Goal: Task Accomplishment & Management: Complete application form

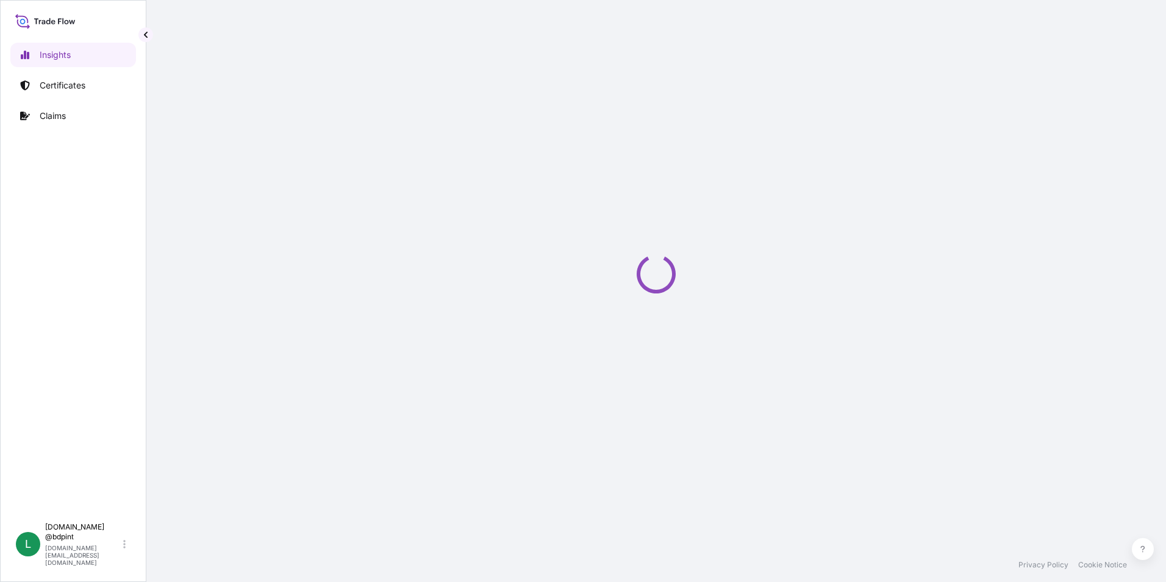
select select "2025"
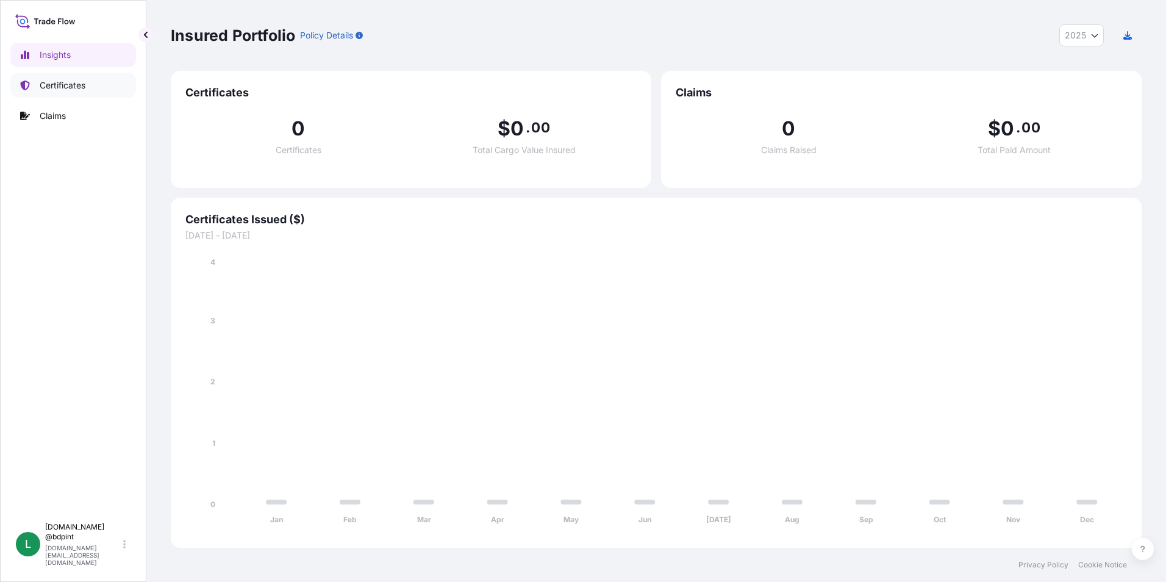
click at [65, 88] on p "Certificates" at bounding box center [63, 85] width 46 height 12
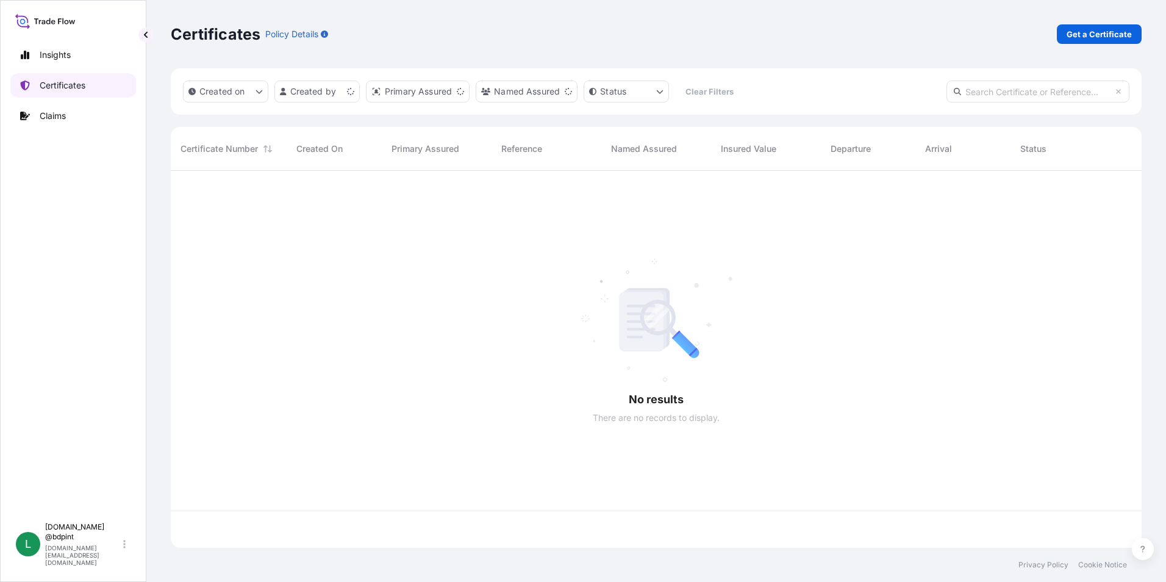
scroll to position [375, 962]
click at [1133, 36] on link "Get a Certificate" at bounding box center [1099, 34] width 85 height 20
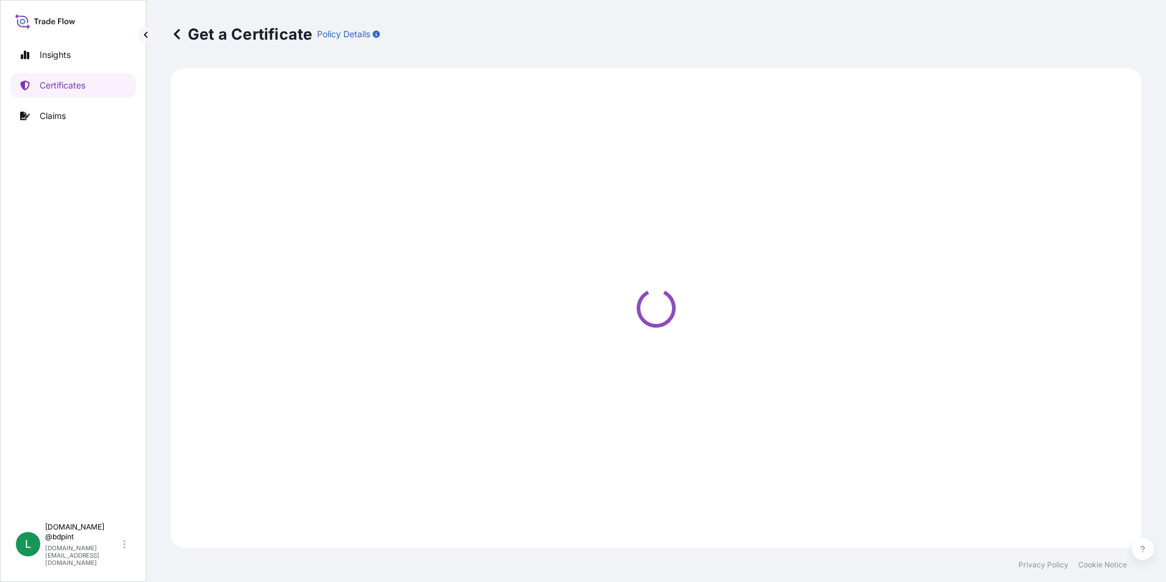
select select "Barge"
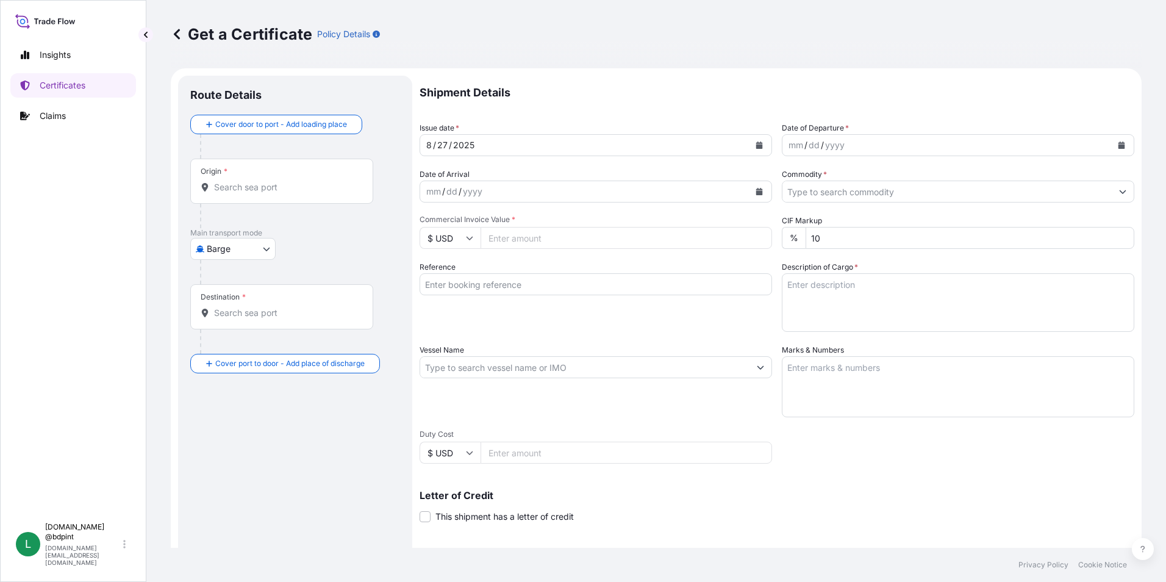
click at [1118, 148] on button "Calendar" at bounding box center [1122, 145] width 20 height 20
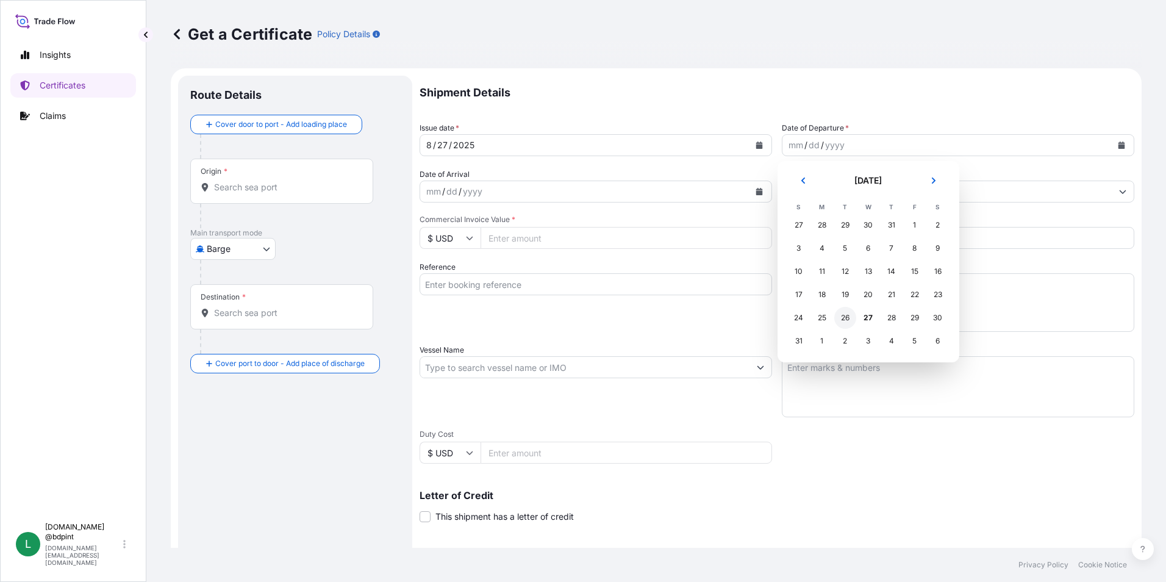
click at [850, 318] on div "26" at bounding box center [845, 318] width 22 height 22
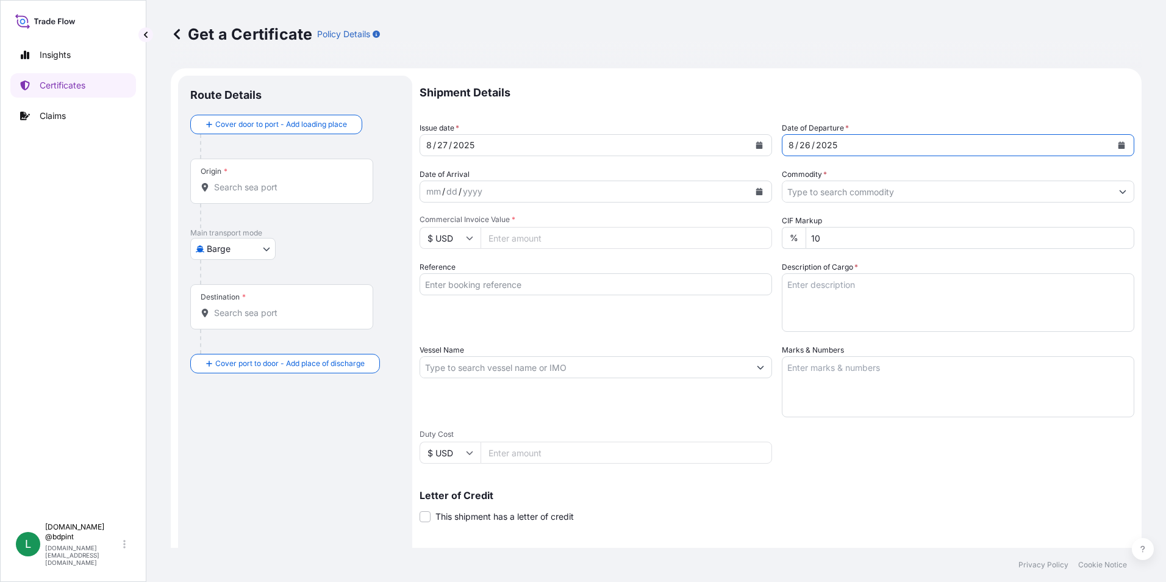
click at [752, 186] on button "Calendar" at bounding box center [760, 192] width 20 height 20
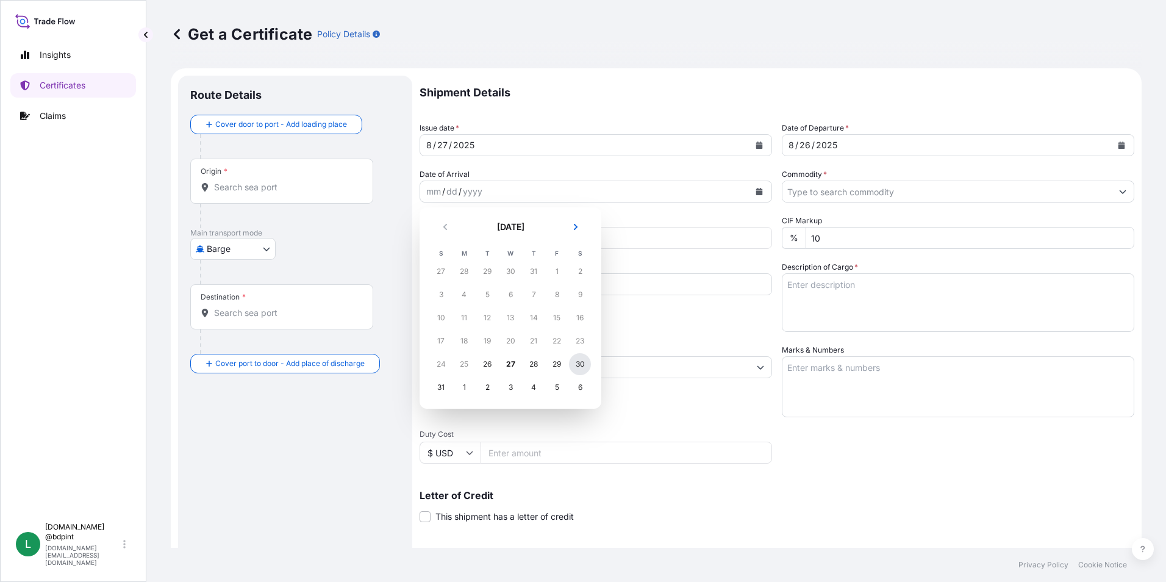
click at [574, 361] on div "30" at bounding box center [580, 364] width 22 height 22
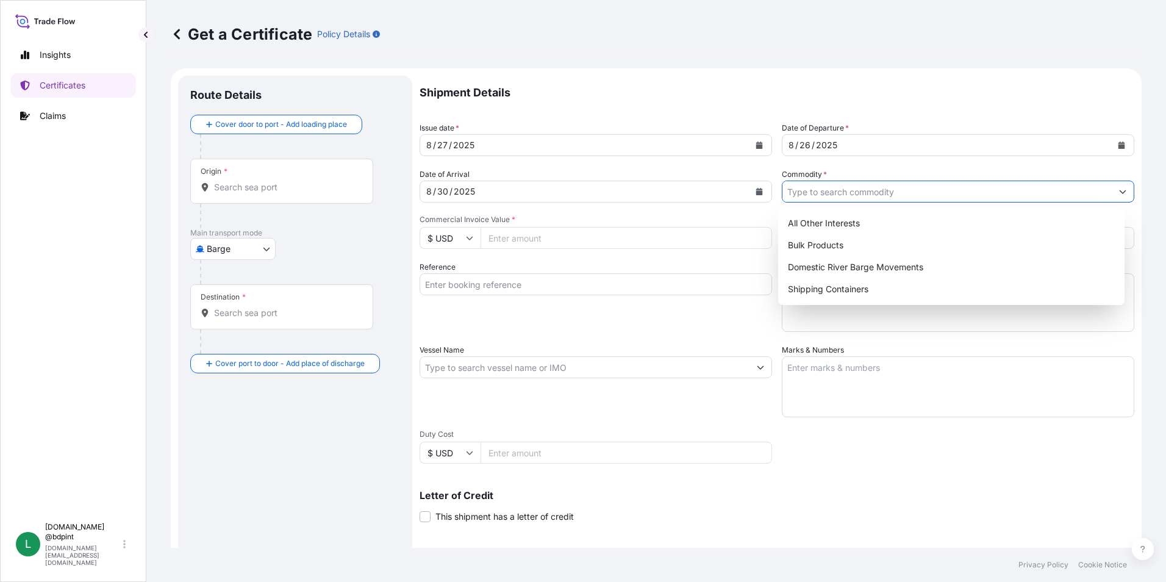
click at [933, 187] on input "Commodity *" at bounding box center [947, 192] width 329 height 22
click at [808, 285] on div "Shipping Containers" at bounding box center [951, 289] width 337 height 22
type input "Shipping Containers"
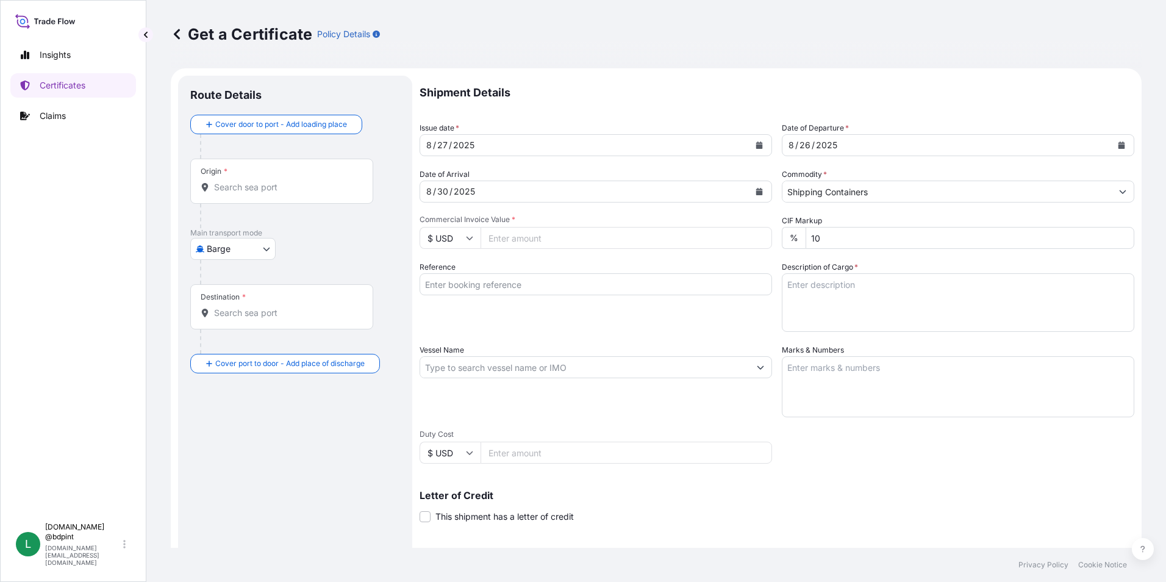
click at [537, 229] on input "Commercial Invoice Value *" at bounding box center [627, 238] width 292 height 22
type input "128765.33"
click at [490, 368] on input "Vessel Name" at bounding box center [584, 367] width 329 height 22
paste input "GSL ARCADIA"
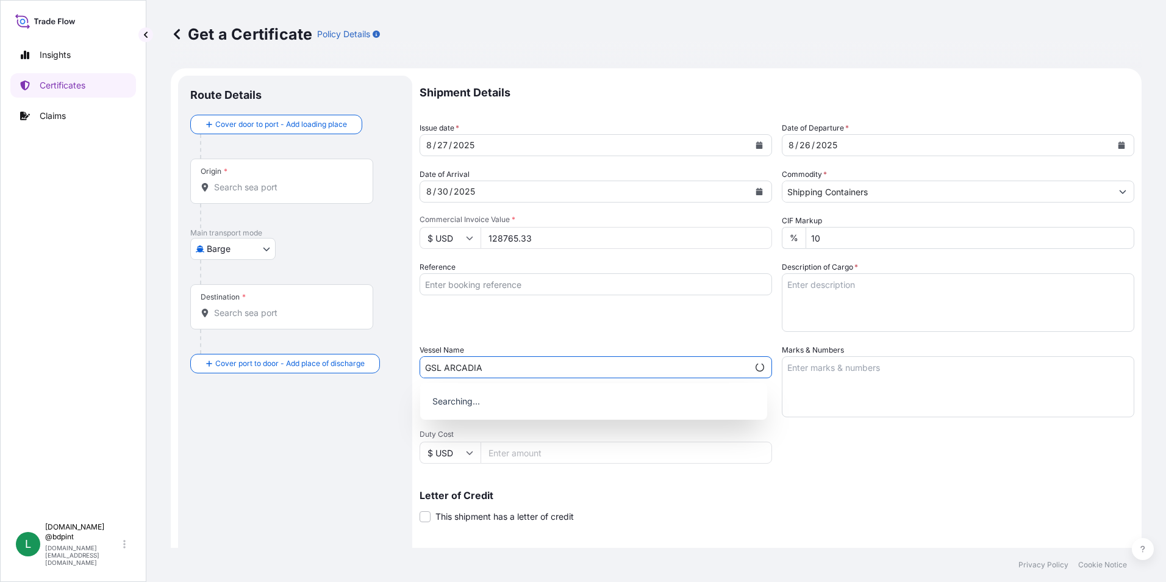
type input "GSL ARCADIA"
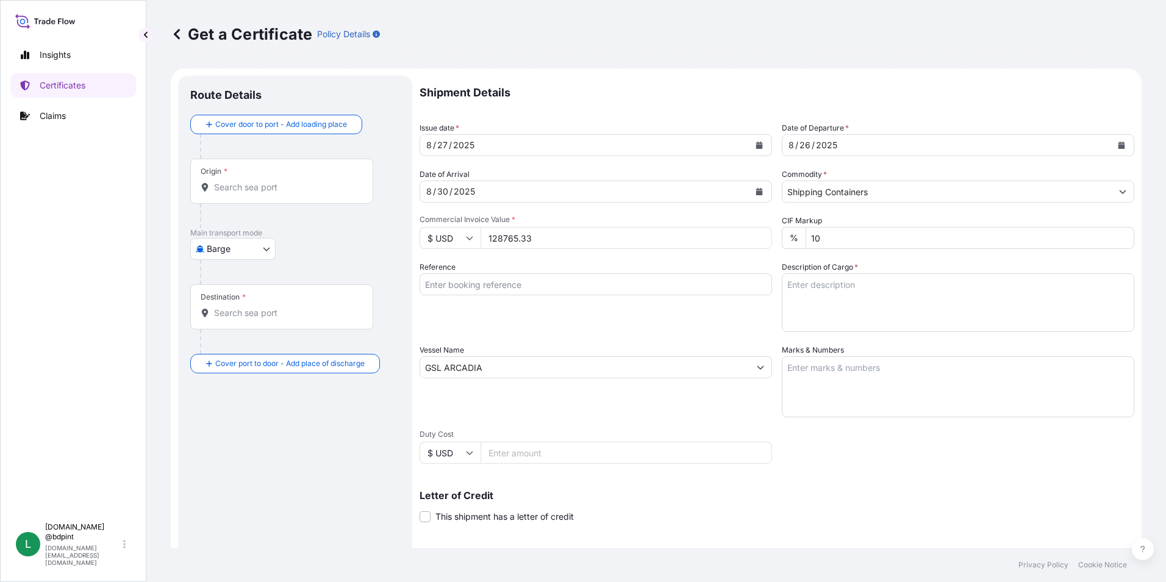
click at [500, 291] on input "Reference" at bounding box center [596, 284] width 353 height 22
paste input "80000108973"
click at [546, 287] on input "80000108973" at bounding box center [596, 284] width 353 height 22
paste input "K-4170"
type input "80000108973 K-4170"
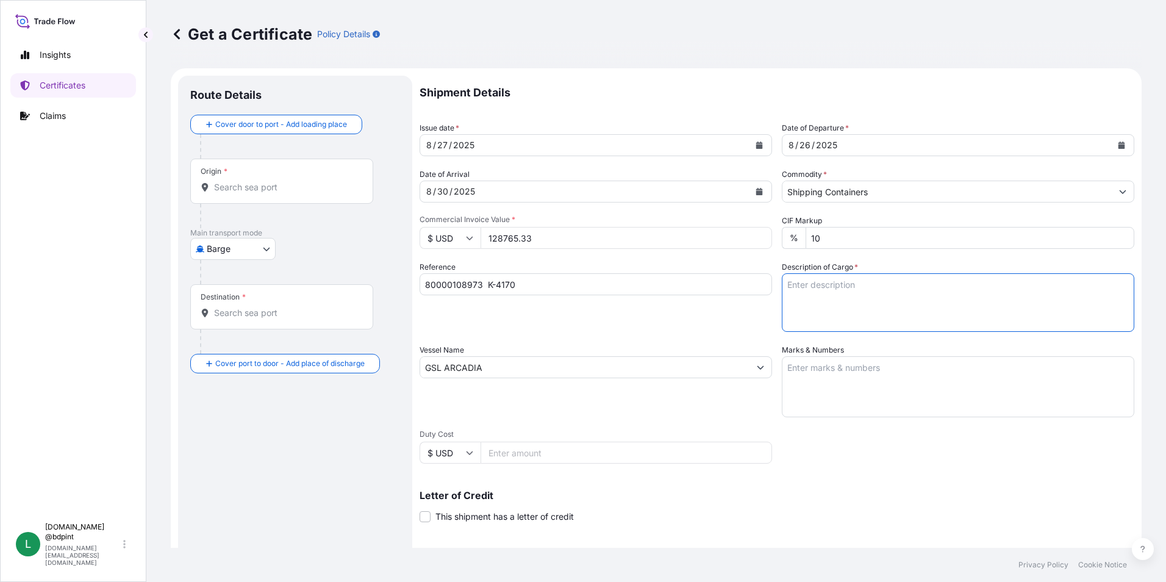
click at [845, 282] on textarea "Description of Cargo *" at bounding box center [958, 302] width 353 height 59
paste textarea "STOCK 3376 9915A\"
click at [839, 292] on textarea "STOCK 3376 9915A\" at bounding box center [958, 302] width 353 height 59
paste textarea "LUBRICATING OIL ADDITIVES"
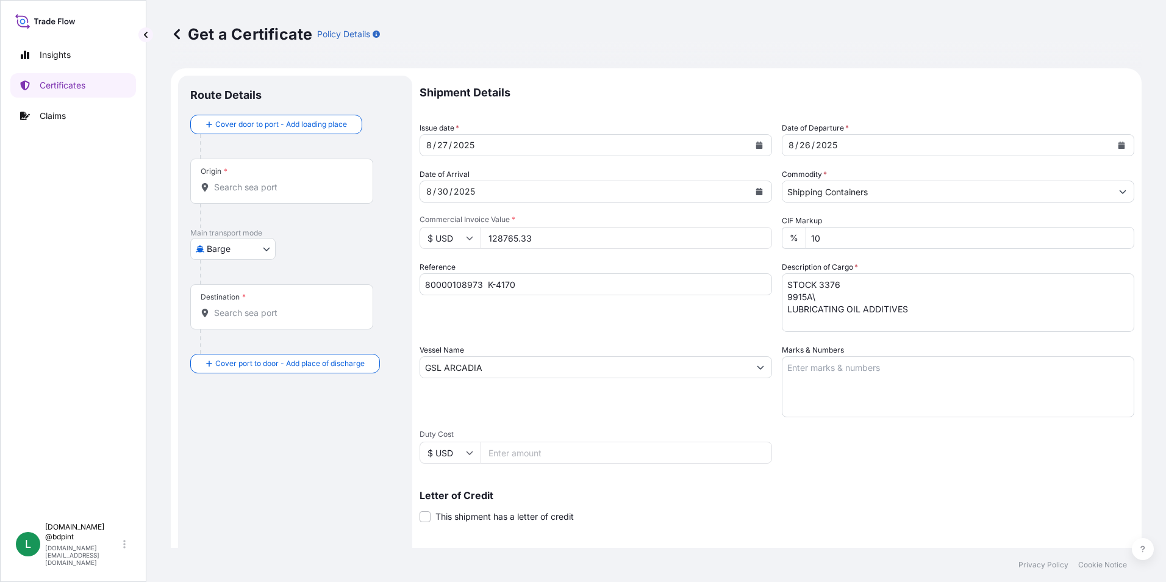
click at [945, 303] on textarea "STOCK 3376 9915A\ LUBRICATING OIL ADDITIVES" at bounding box center [958, 302] width 353 height 59
click at [945, 315] on textarea "STOCK 3376 9915A\ LUBRICATING OIL ADDITIVES" at bounding box center [958, 302] width 353 height 59
type textarea "STOCK 3376 9915A\ LUBRICATING OIL ADDITIVES 1 TANK"
click at [853, 365] on textarea "Marks & Numbers" at bounding box center [958, 386] width 353 height 61
paste textarea "CONSIGNEE CONSIGNEE ORDER REFERENCE NUMBER SHIPPER ORDER NUMBER (LZ ORDER NUMBE…"
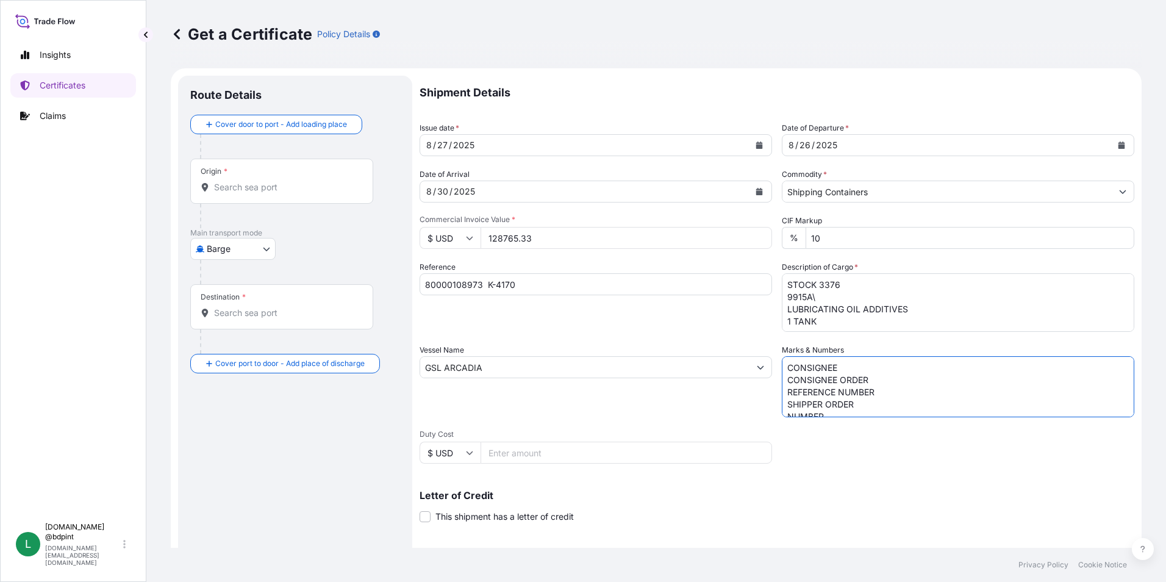
scroll to position [66, 0]
type textarea "CONSIGNEE CONSIGNEE ORDER REFERENCE NUMBER SHIPPER ORDER NUMBER (LZ ORDER NUMBE…"
click at [661, 417] on div "Vessel Name GSL ARCADIA" at bounding box center [596, 380] width 353 height 73
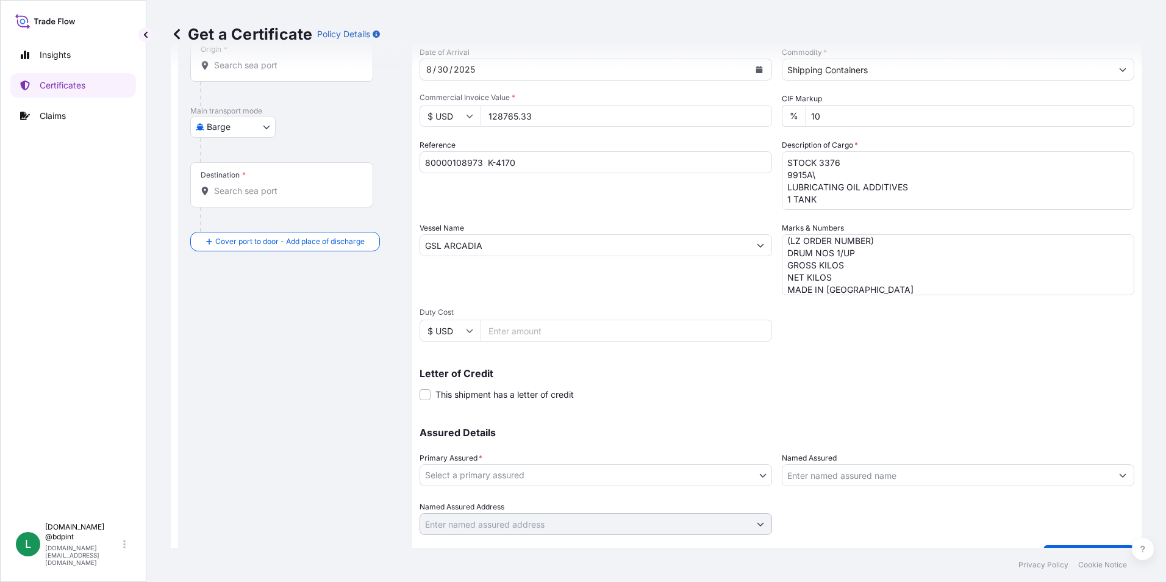
scroll to position [151, 0]
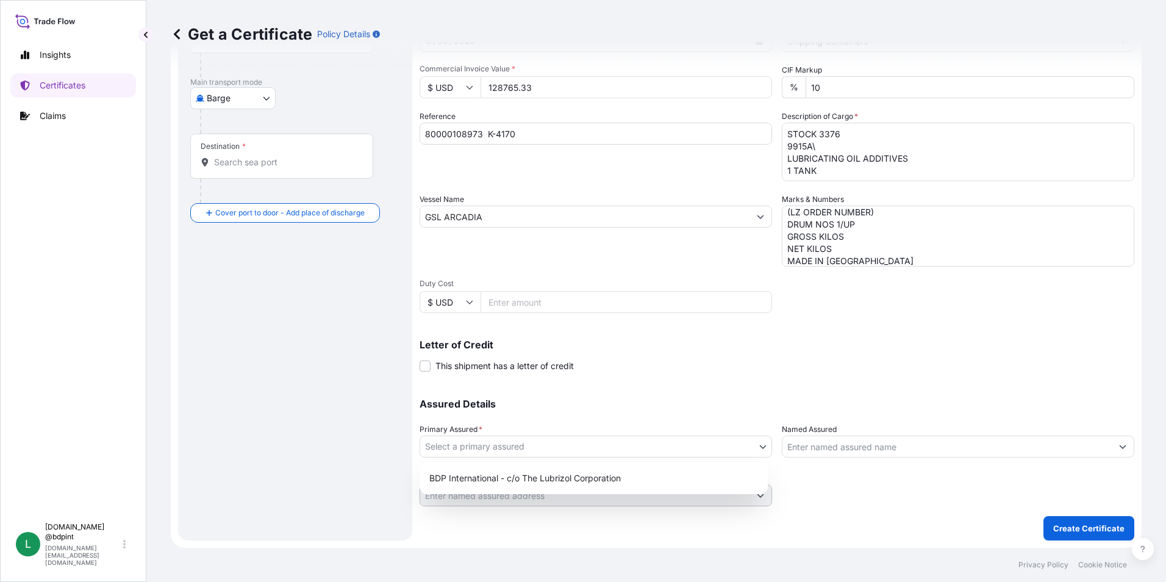
click at [607, 443] on body "Insights Certificates Claims L lubrizol.docs @bdpint lubrizol.docs@bdpint.com G…" at bounding box center [583, 291] width 1166 height 582
click at [593, 486] on div "BDP International - c/o The Lubrizol Corporation" at bounding box center [594, 478] width 339 height 22
select select "31972"
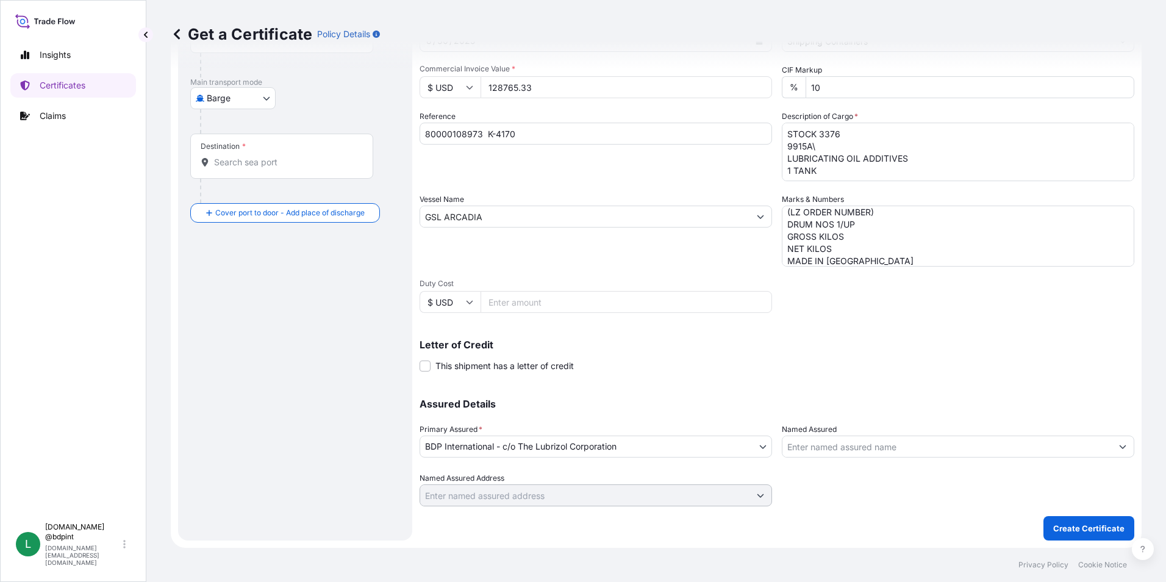
click at [881, 443] on input "Named Assured" at bounding box center [947, 447] width 329 height 22
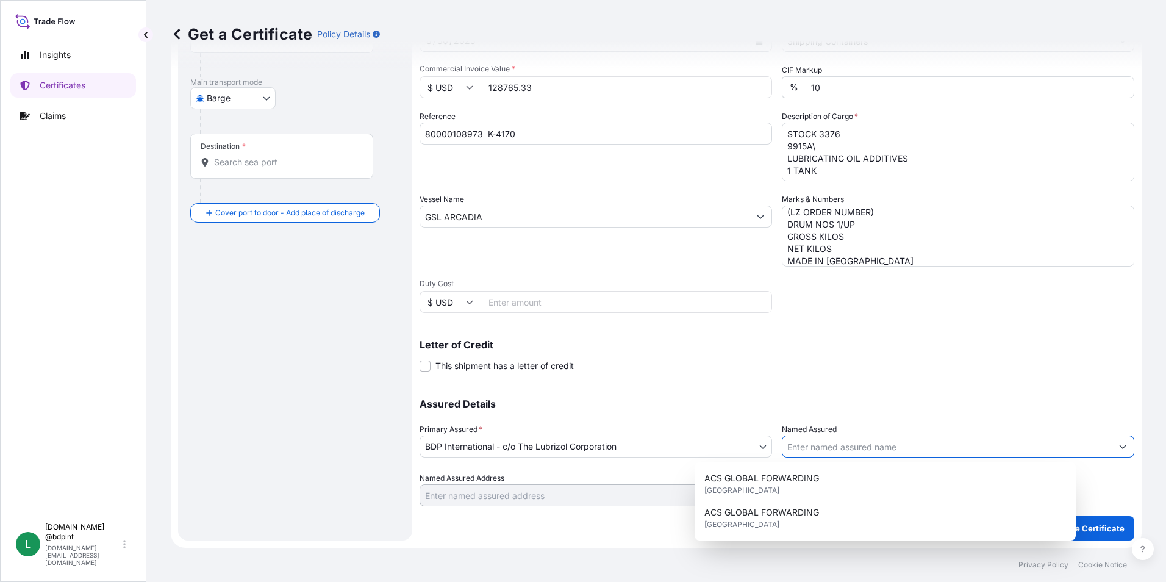
paste input "KEMIZOL SAS"
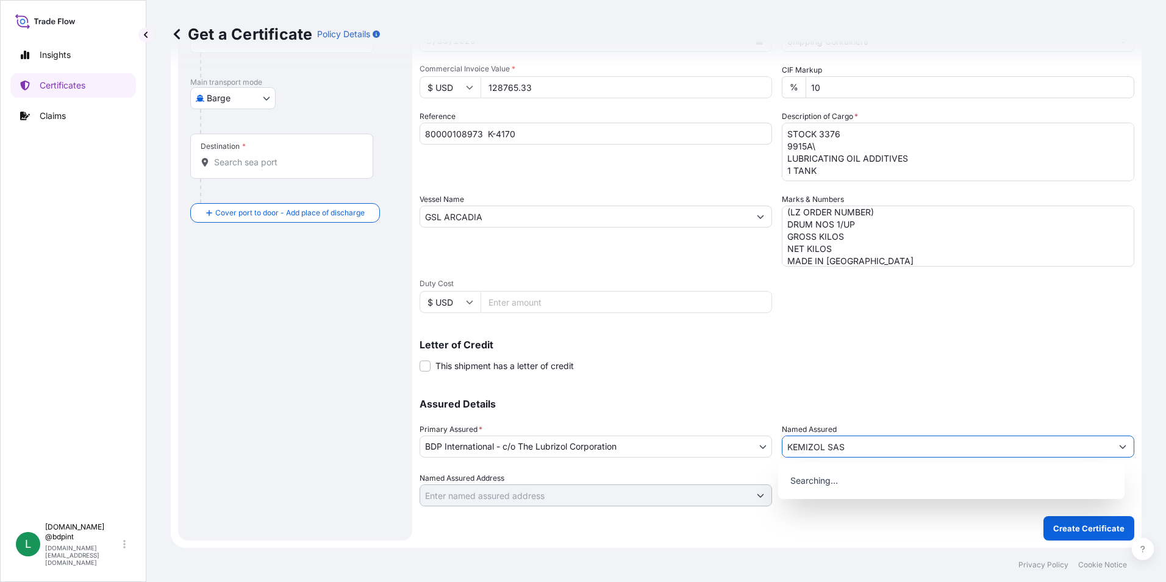
type input "KEMIZOL SAS"
click at [868, 389] on div "Assured Details Primary Assured * BDP International - c/o The Lubrizol Corporat…" at bounding box center [777, 445] width 715 height 122
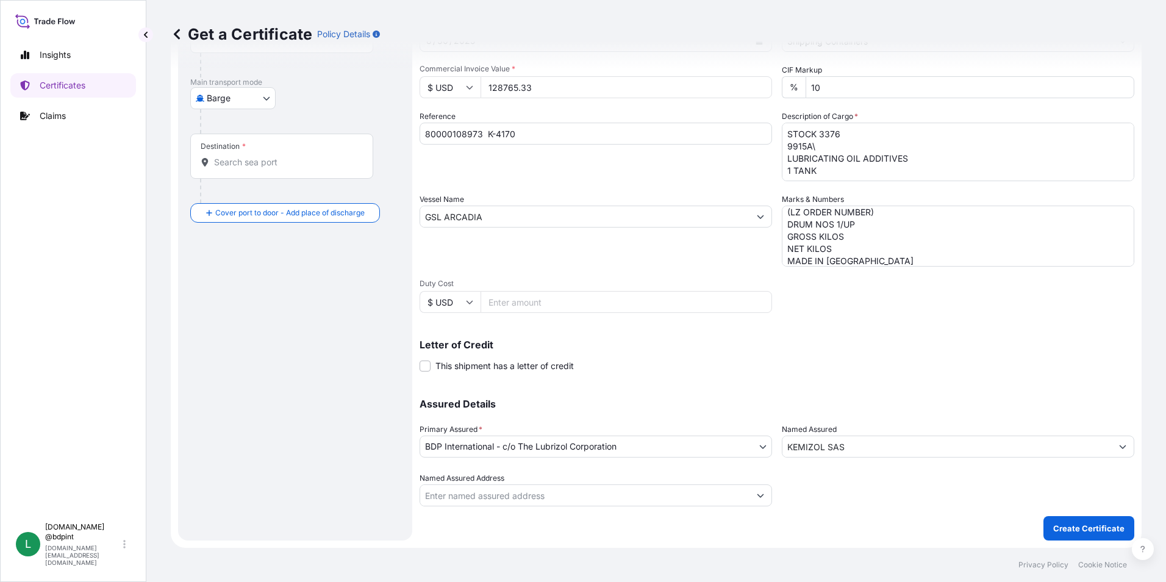
click at [282, 362] on div "Route Details Cover door to port - Add loading place Place of loading Road / In…" at bounding box center [295, 232] width 210 height 591
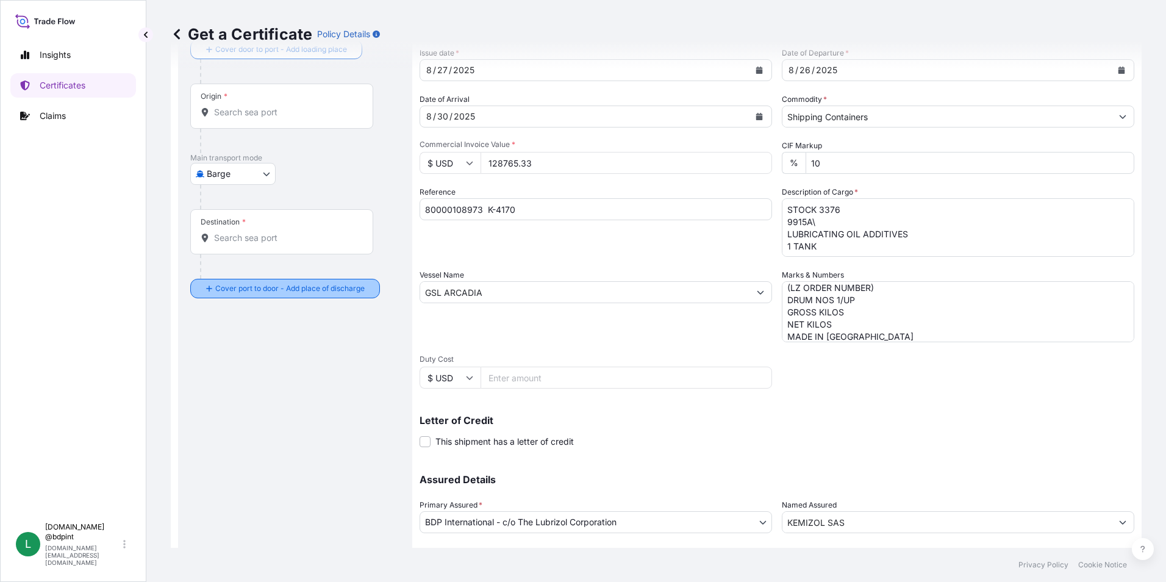
scroll to position [0, 0]
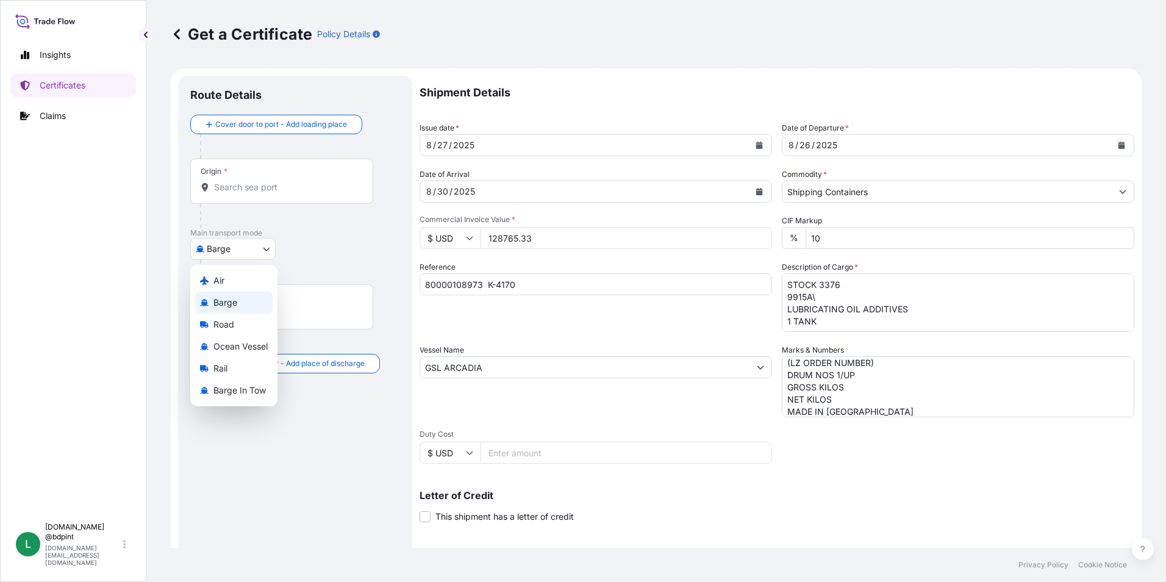
click at [260, 247] on body "15 options available. 0 options available. Insights Certificates Claims L lubri…" at bounding box center [583, 291] width 1166 height 582
click at [242, 343] on span "Ocean Vessel" at bounding box center [241, 346] width 54 height 12
select select "Ocean Vessel"
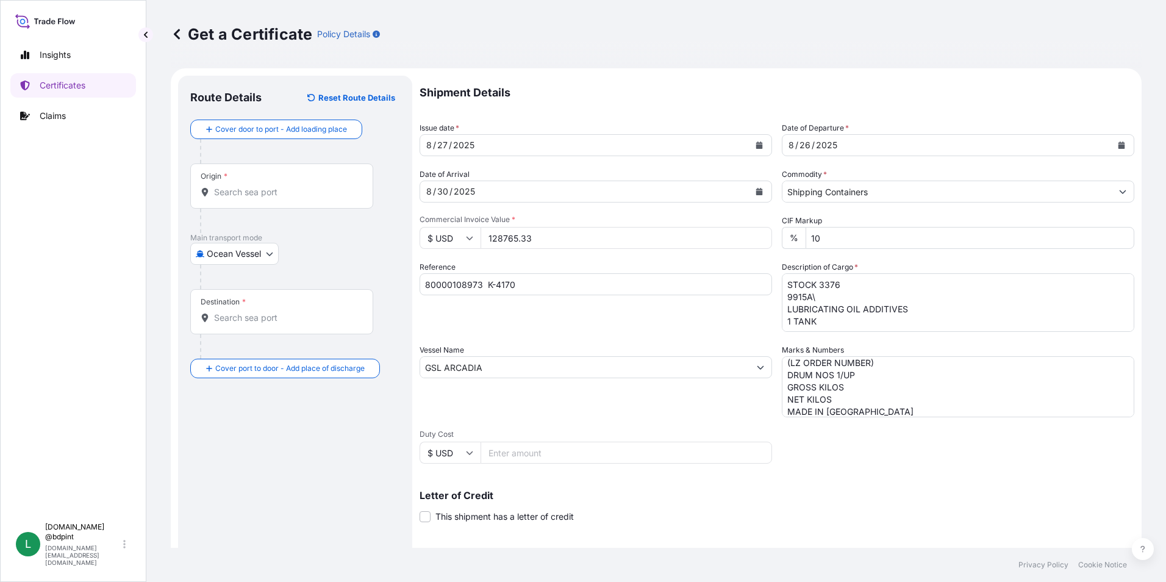
click at [254, 189] on input "Origin *" at bounding box center [286, 192] width 144 height 12
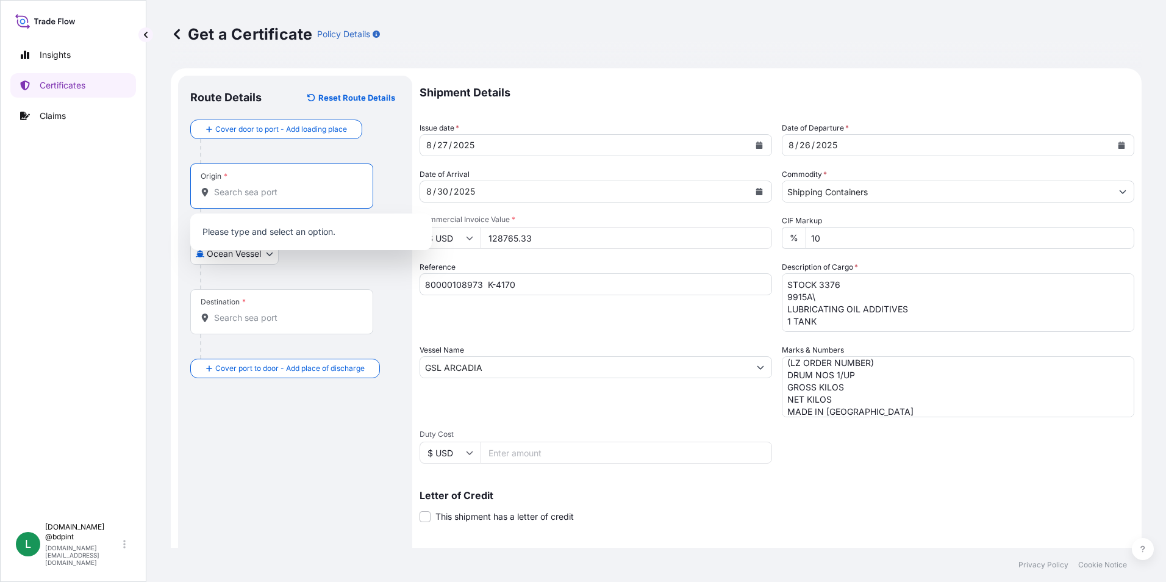
paste input "USHOU"
click at [252, 234] on b "USHOU" at bounding box center [247, 229] width 31 height 10
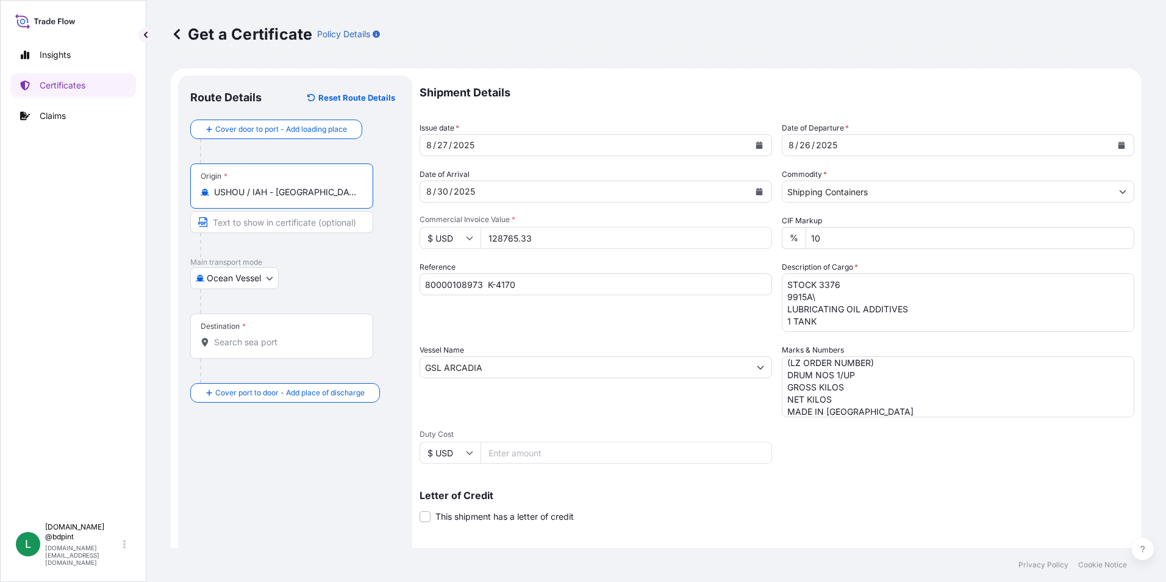
type input "USHOU / IAH - Houston, United States"
click at [218, 342] on input "Destination *" at bounding box center [286, 342] width 144 height 12
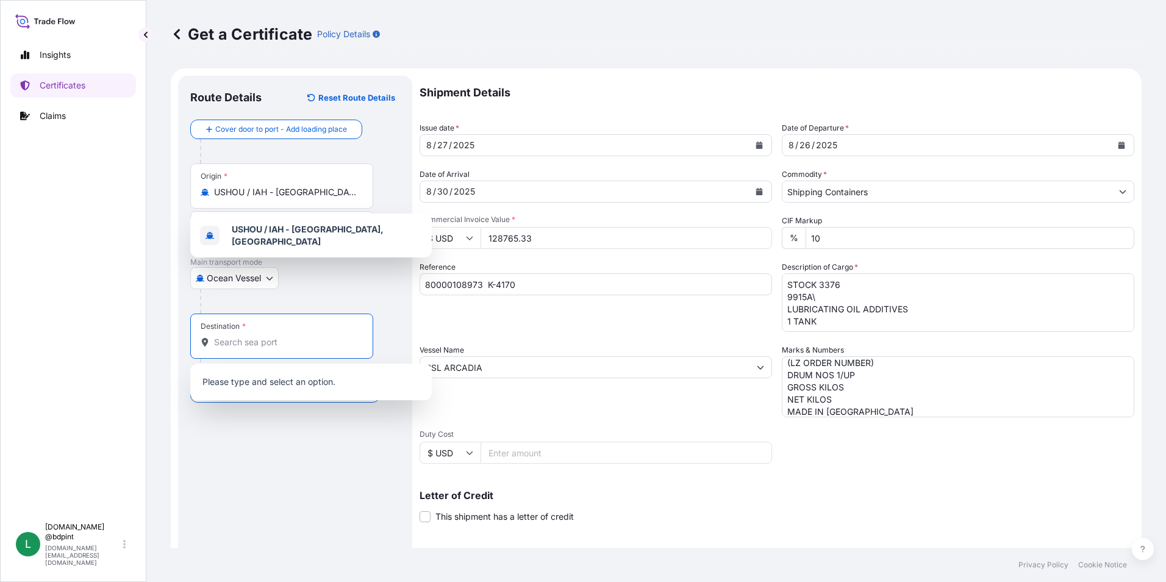
paste input "COCTG"
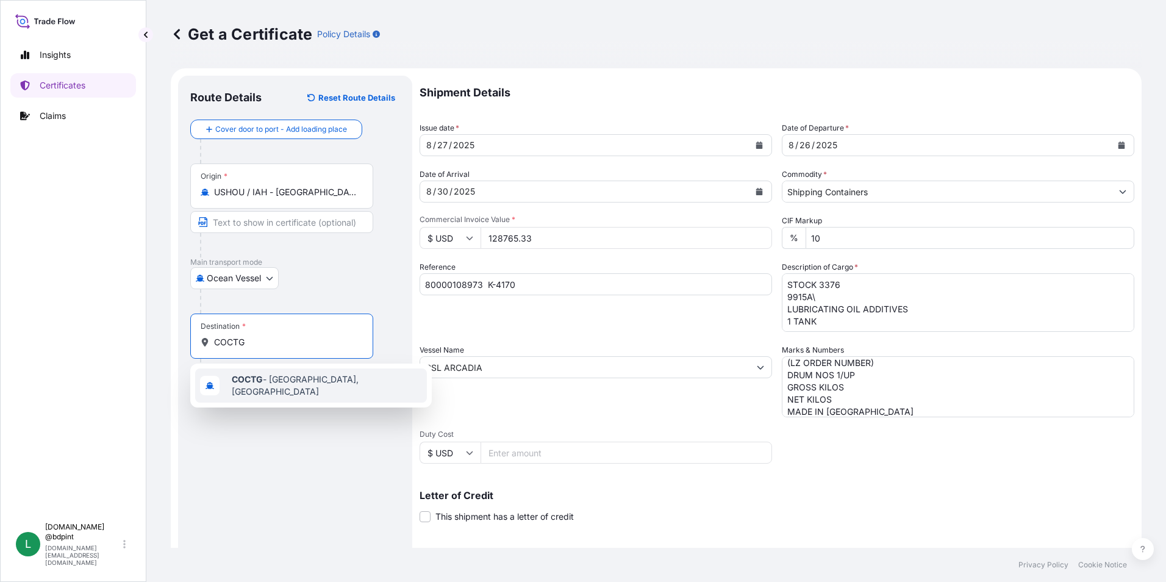
click at [309, 383] on span "COCTG - Cartagena, Colombia" at bounding box center [327, 385] width 190 height 24
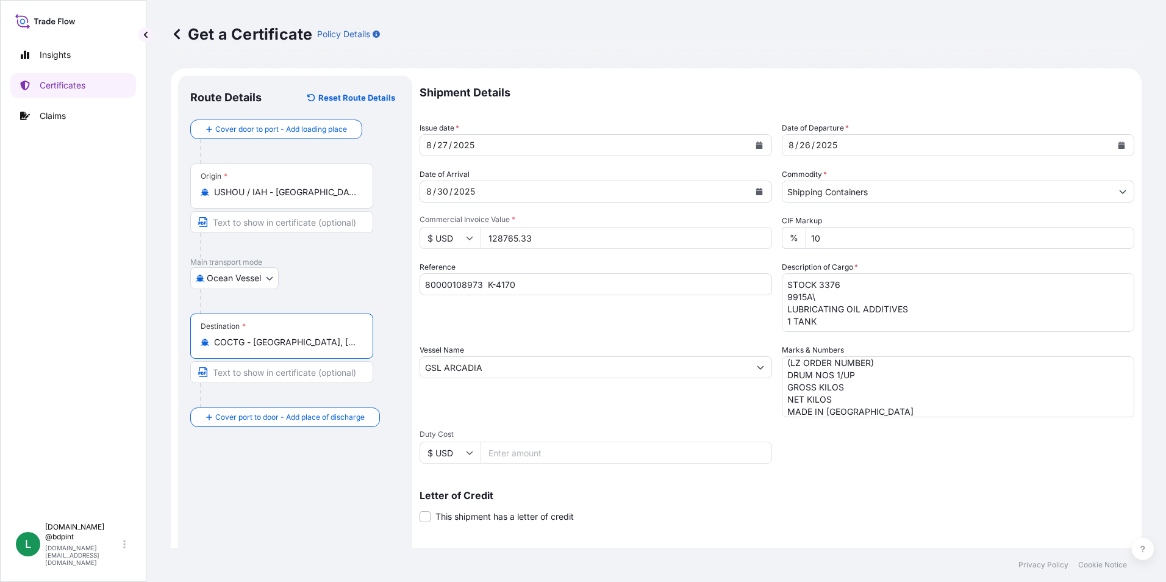
type input "COCTG - Cartagena, Colombia"
click at [308, 471] on div "Route Details Reset Route Details Cover door to port - Add loading place Place …" at bounding box center [295, 383] width 210 height 591
click at [901, 474] on div "Shipment Details Issue date * 8 / 27 / 2025 Date of Departure * 8 / 26 / 2025 D…" at bounding box center [777, 366] width 715 height 581
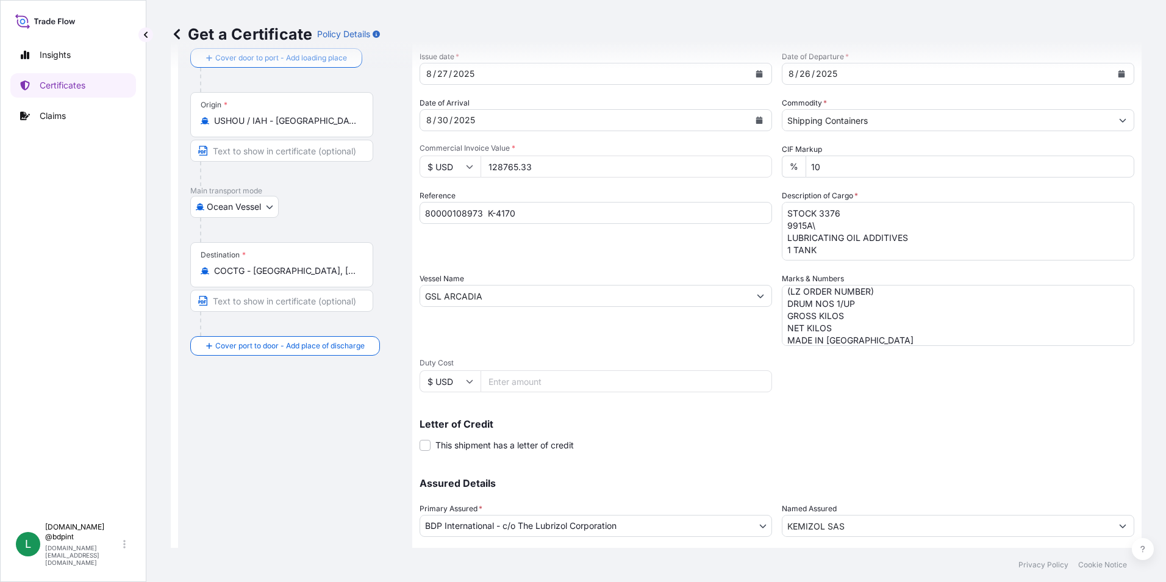
scroll to position [151, 0]
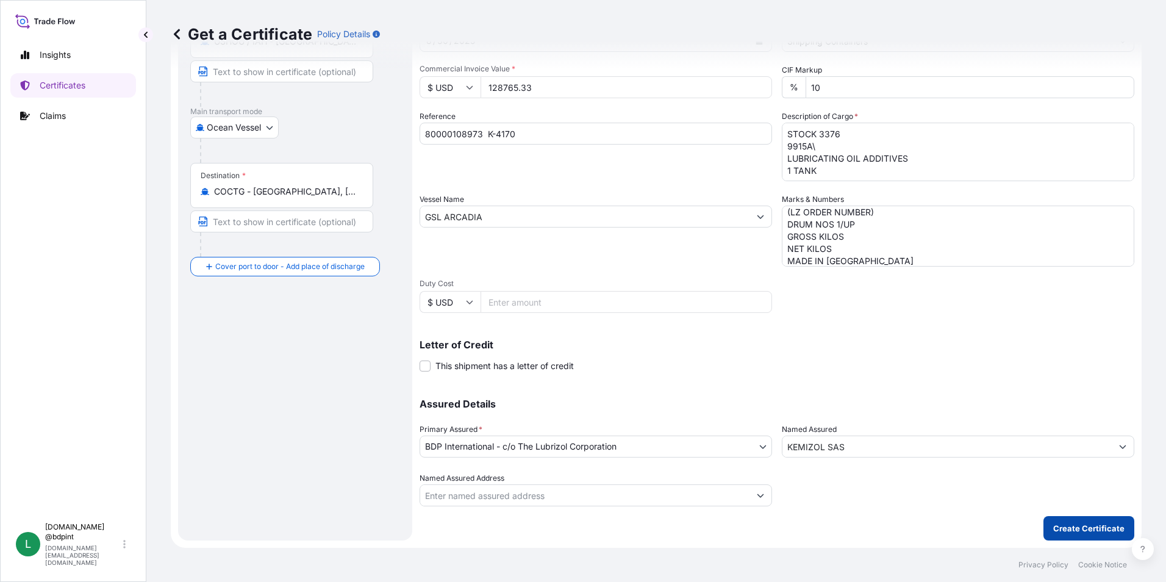
click at [1058, 520] on button "Create Certificate" at bounding box center [1089, 528] width 91 height 24
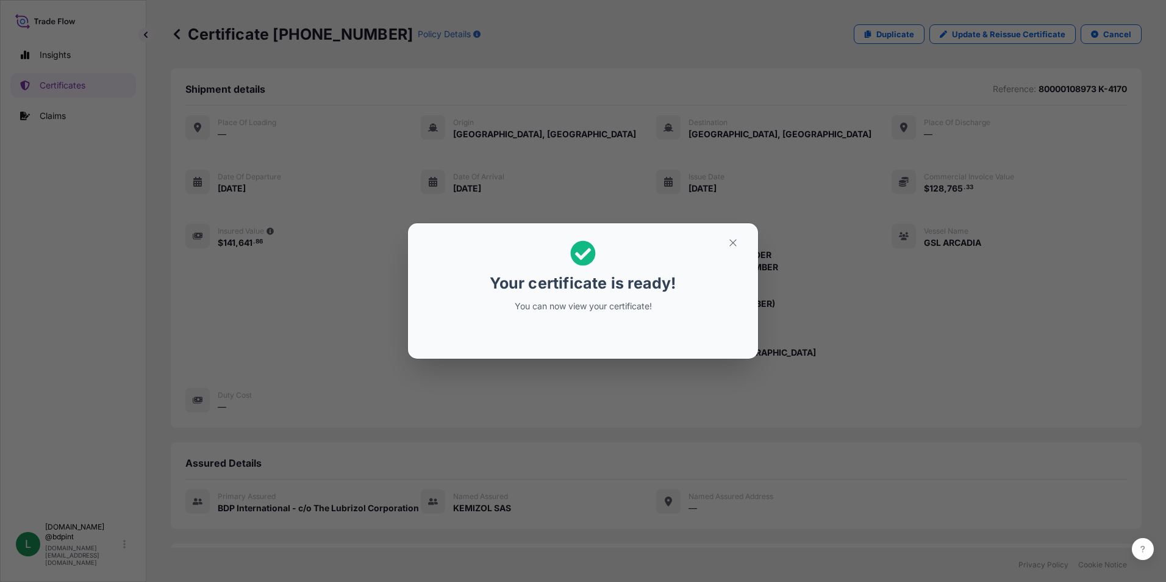
click at [733, 245] on icon "button" at bounding box center [733, 242] width 11 height 11
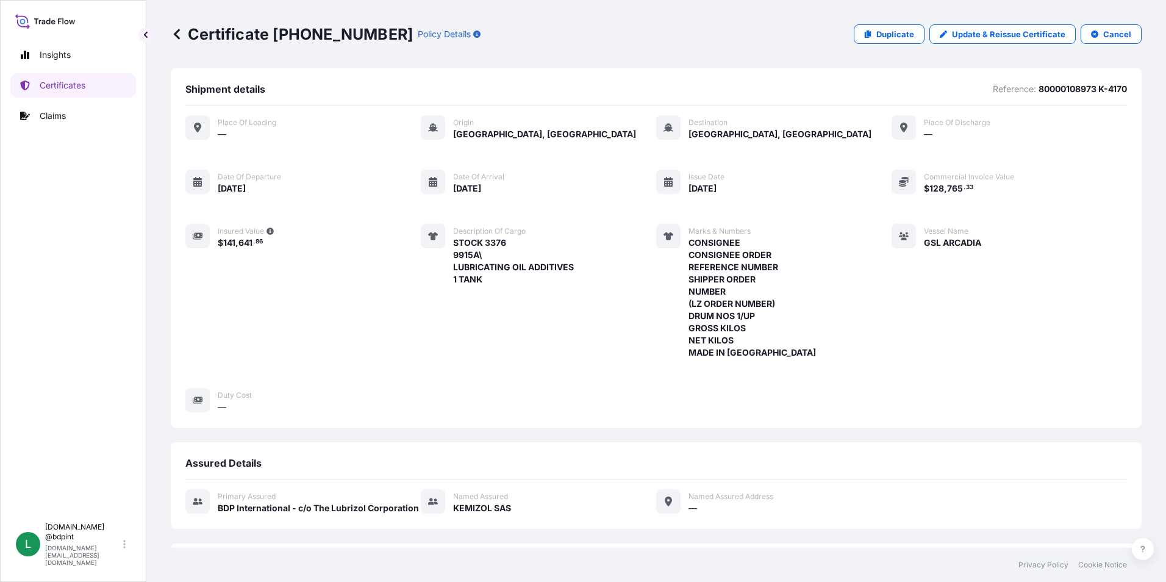
click at [983, 347] on div "Place of Loading — Origin Houston, United States Destination Cartagena, Colombi…" at bounding box center [656, 264] width 942 height 298
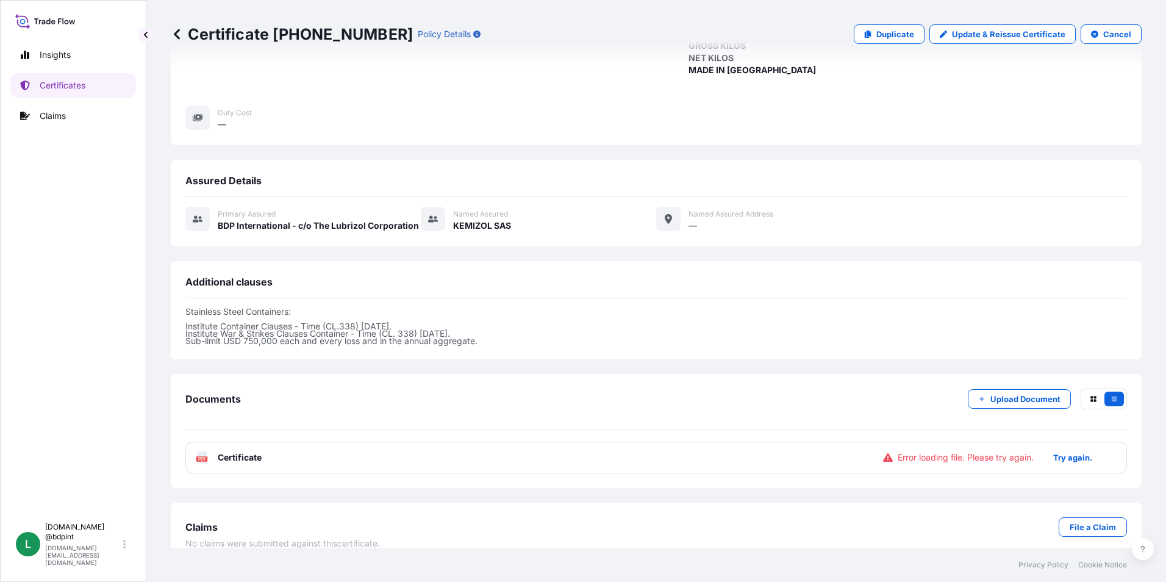
scroll to position [299, 0]
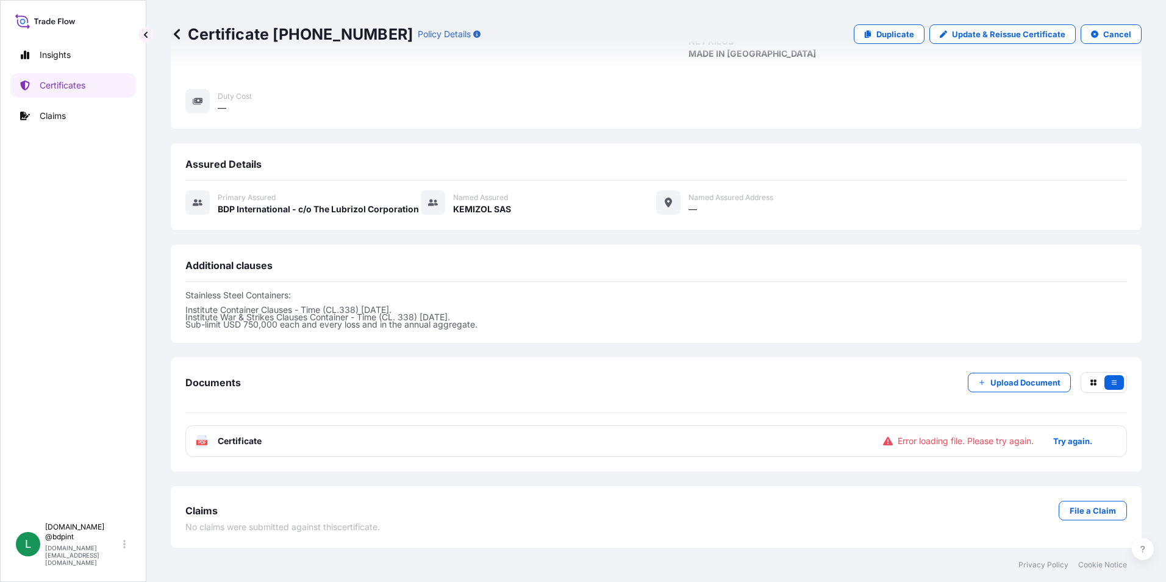
click at [533, 453] on div "PDF Certificate Error loading file. Please try again. Try again." at bounding box center [656, 441] width 942 height 32
click at [1069, 440] on p "Try again." at bounding box center [1072, 441] width 39 height 12
click at [1064, 444] on p "Try again." at bounding box center [1072, 441] width 39 height 12
click at [1071, 437] on p "Try again." at bounding box center [1072, 441] width 39 height 12
click at [1069, 444] on p "Try again." at bounding box center [1072, 441] width 39 height 12
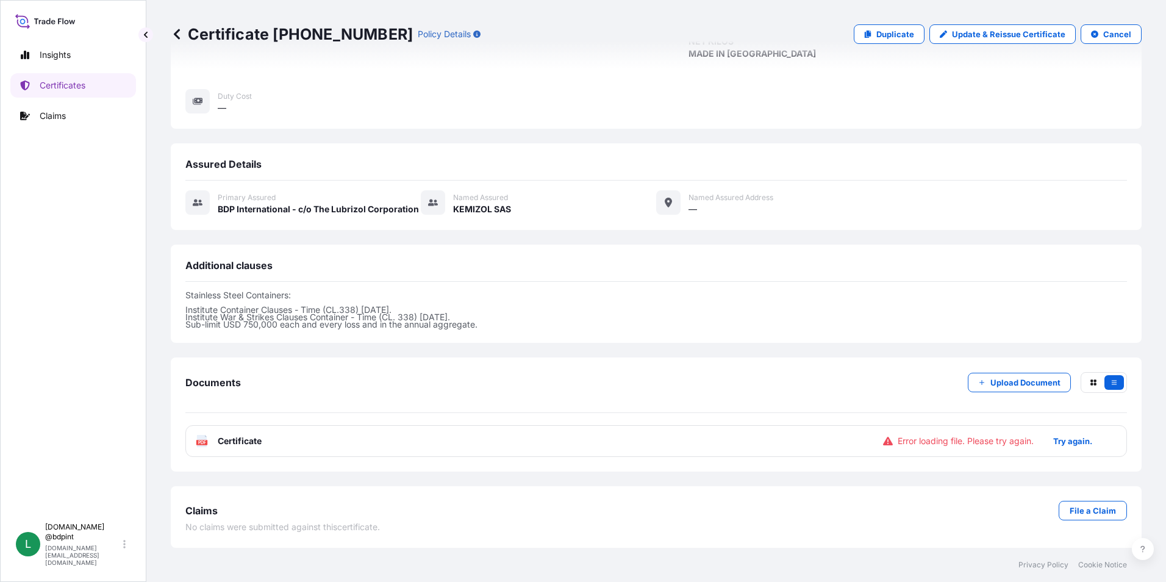
scroll to position [116, 0]
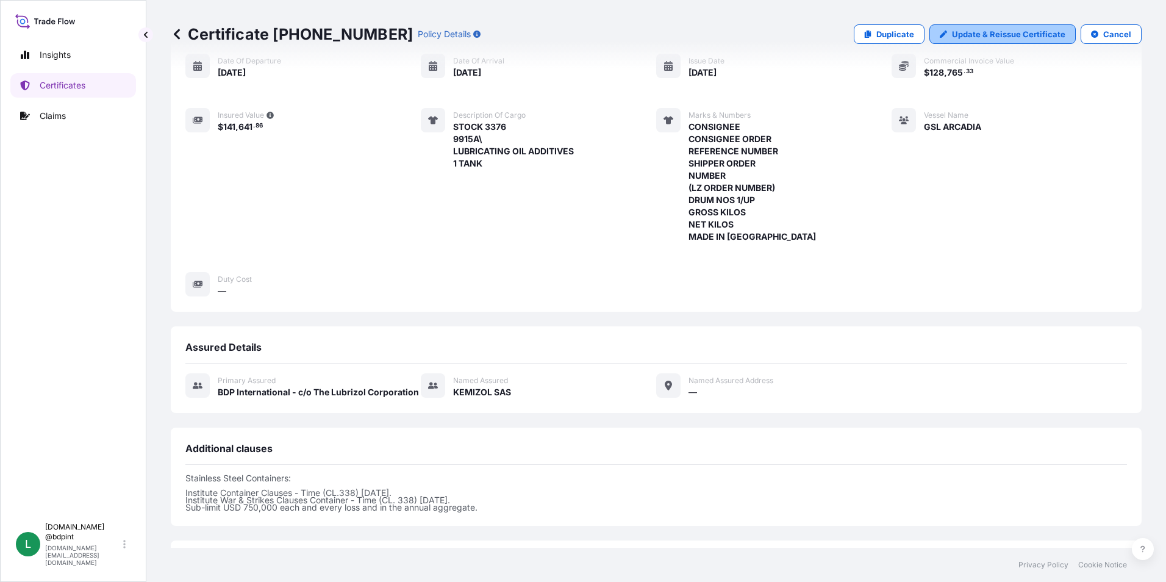
click at [975, 32] on p "Update & Reissue Certificate" at bounding box center [1008, 34] width 113 height 12
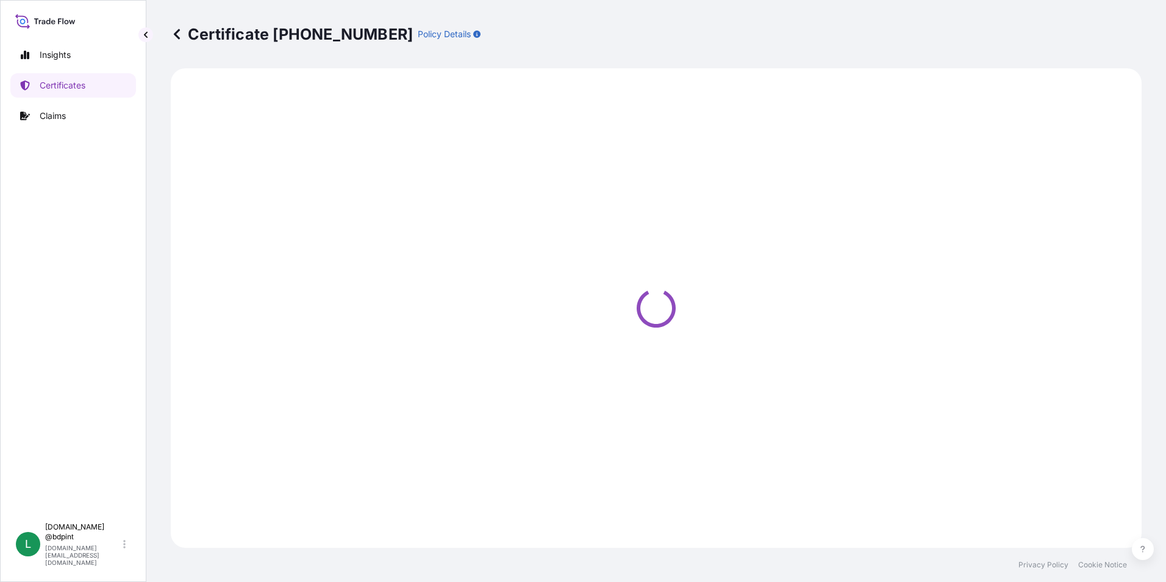
select select "Ocean Vessel"
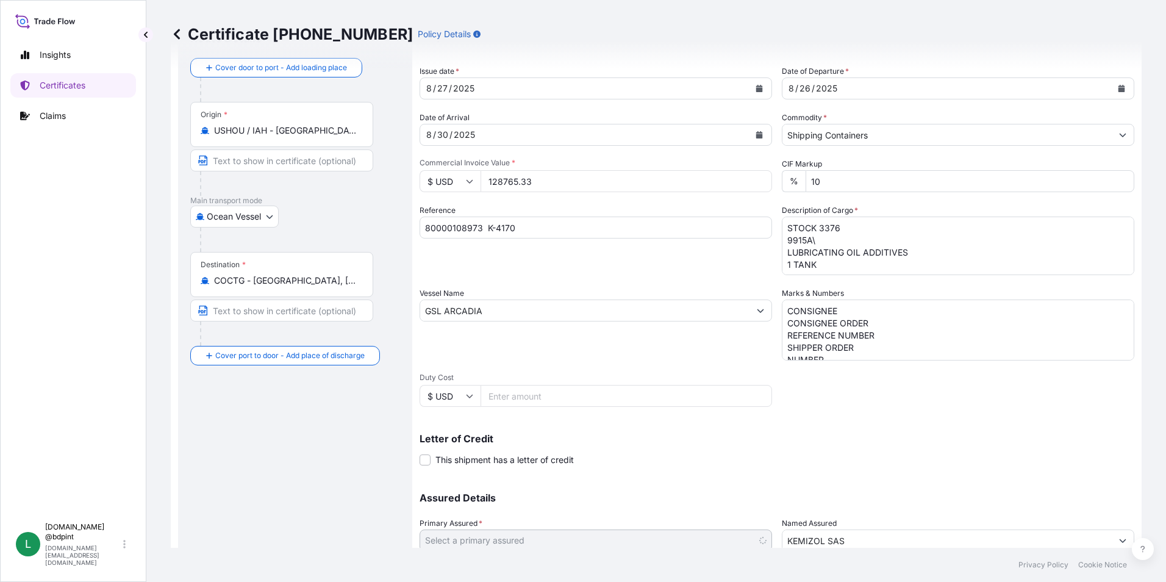
select select "31972"
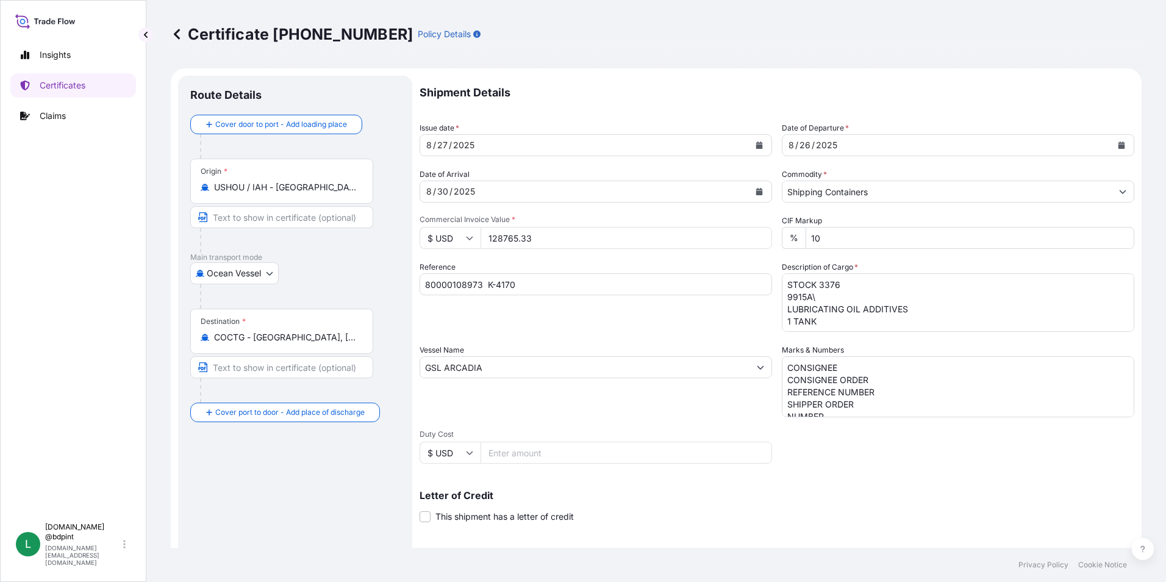
click at [666, 371] on input "GSL ARCADIA" at bounding box center [584, 367] width 329 height 22
click at [667, 398] on div "Vessel Name GSL ARCADIA" at bounding box center [596, 380] width 353 height 73
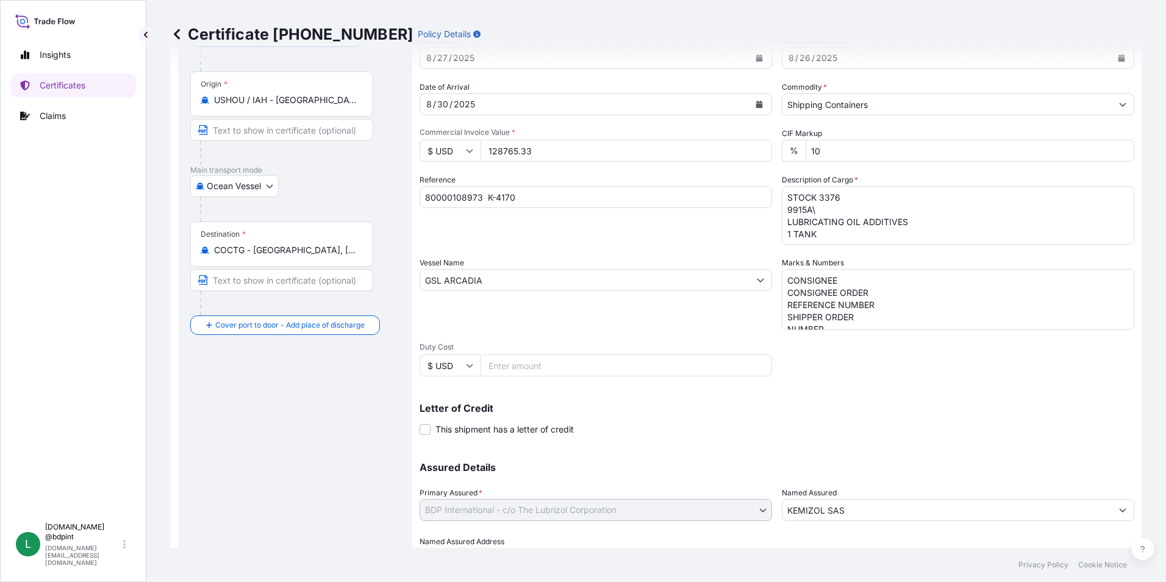
scroll to position [151, 0]
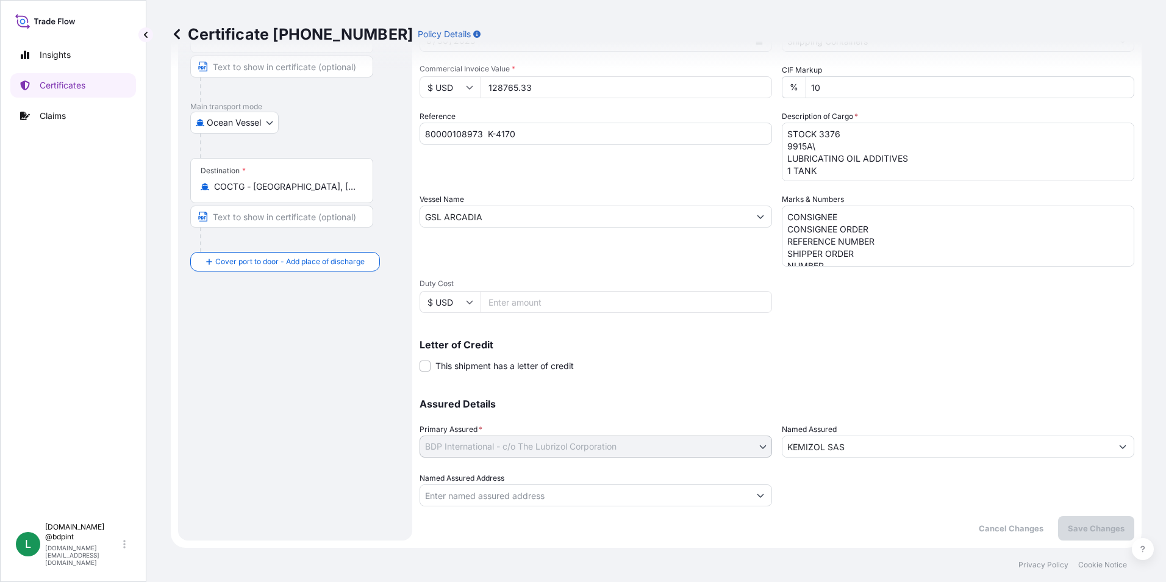
click at [875, 385] on div "Assured Details Primary Assured * BDP International - c/o The Lubrizol Corporat…" at bounding box center [777, 445] width 715 height 122
click at [424, 368] on span at bounding box center [425, 366] width 11 height 11
click at [420, 359] on input "This shipment has a letter of credit" at bounding box center [420, 359] width 0 height 0
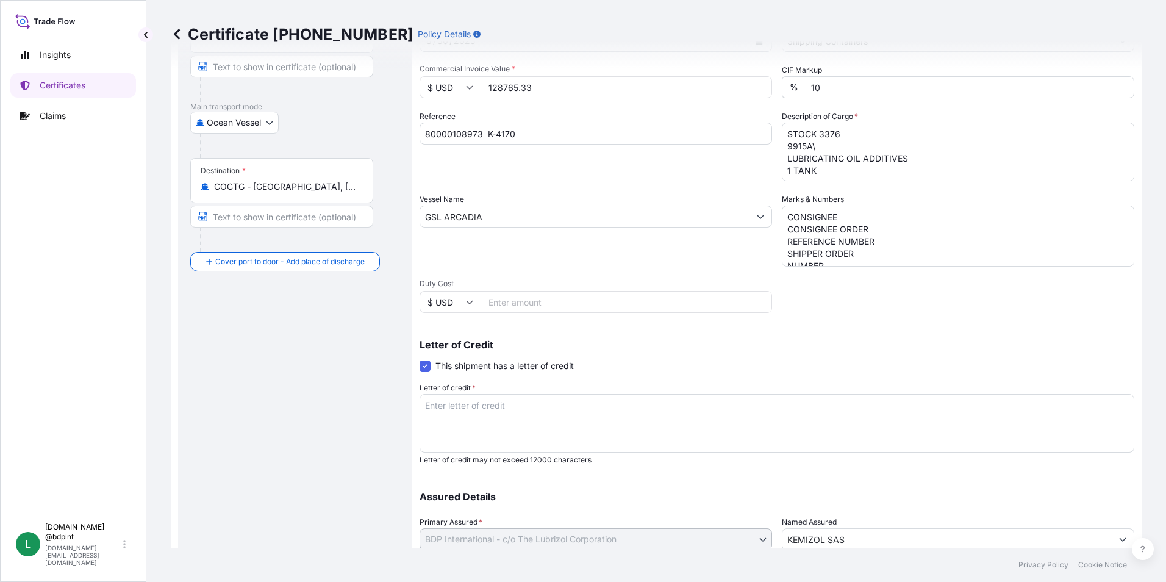
click at [424, 368] on span at bounding box center [425, 366] width 11 height 11
click at [420, 359] on input "This shipment has a letter of credit" at bounding box center [420, 359] width 0 height 0
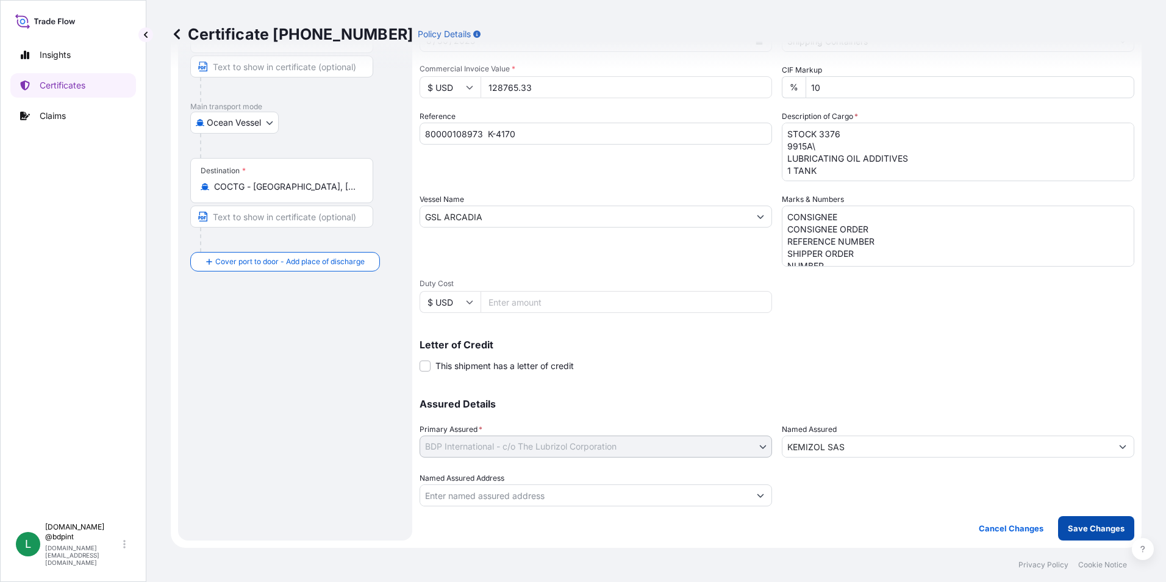
click at [1085, 529] on p "Save Changes" at bounding box center [1096, 528] width 57 height 12
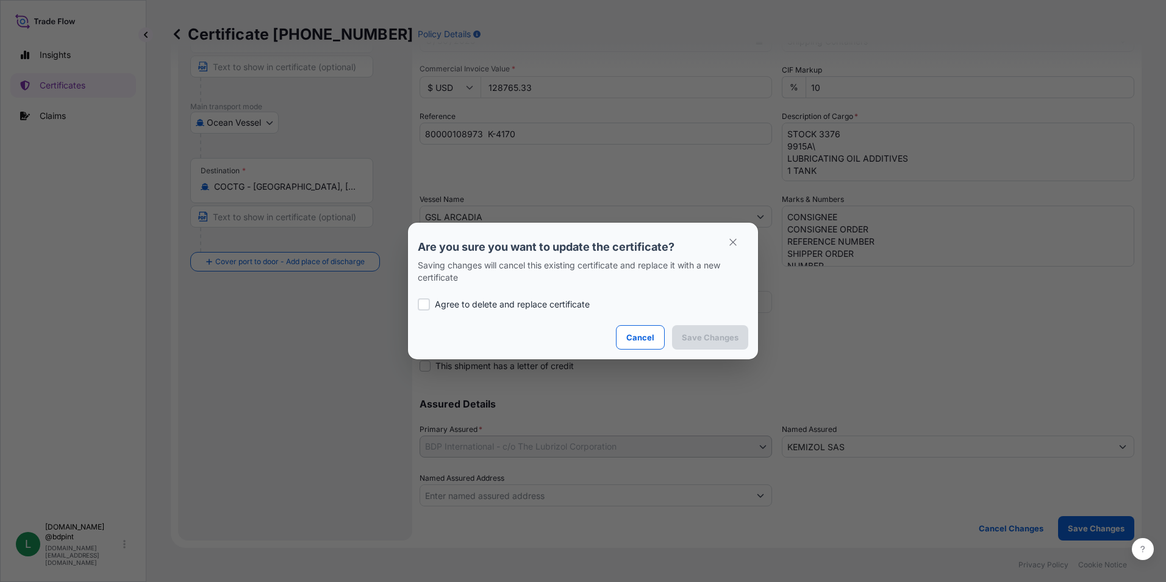
click at [425, 305] on div at bounding box center [424, 304] width 12 height 12
checkbox input "true"
click at [697, 340] on p "Save Changes" at bounding box center [710, 337] width 57 height 12
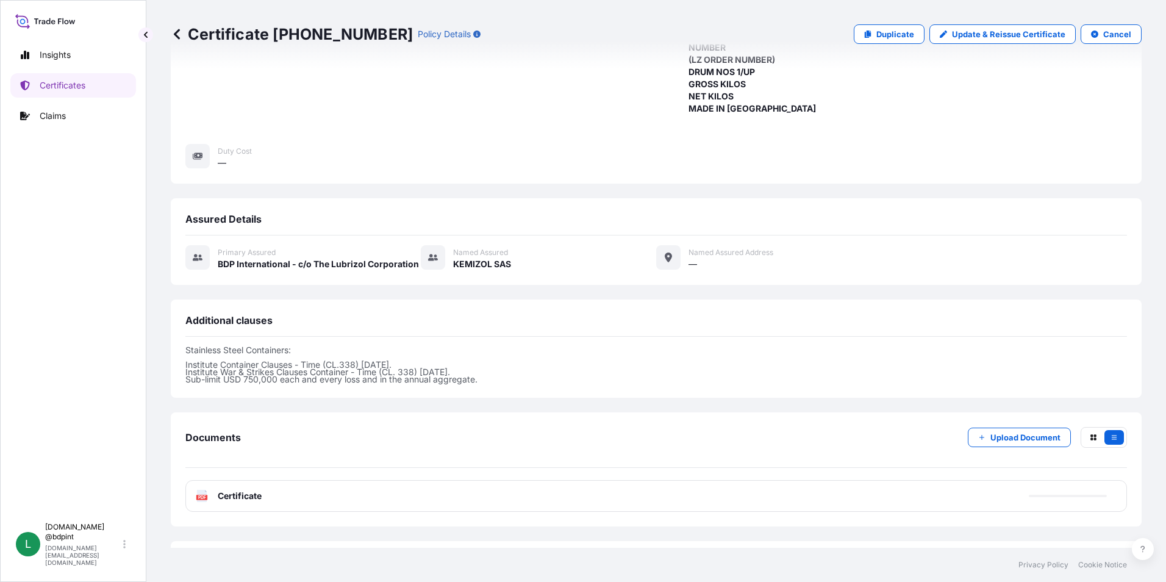
scroll to position [299, 0]
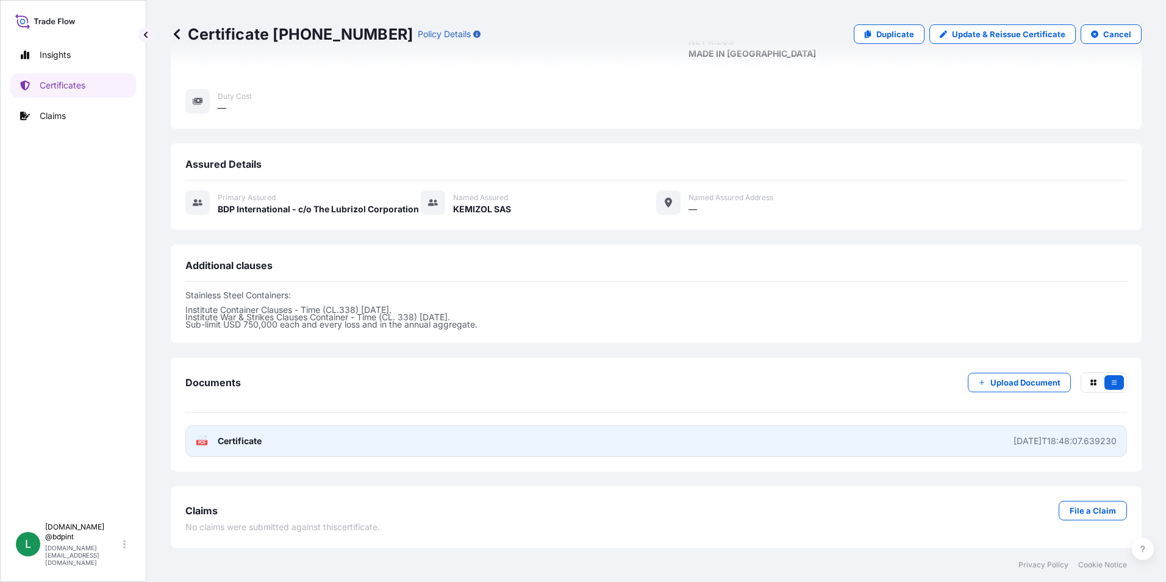
click at [607, 444] on link "PDF Certificate 2025-08-27T18:48:07.639230" at bounding box center [656, 441] width 942 height 32
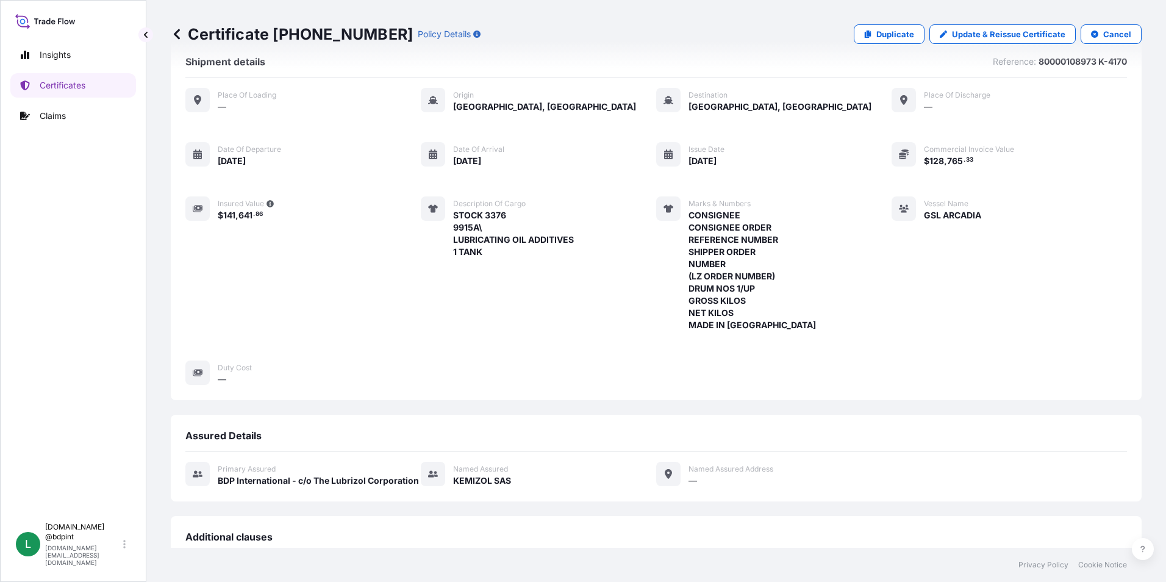
scroll to position [0, 0]
